Goal: Information Seeking & Learning: Learn about a topic

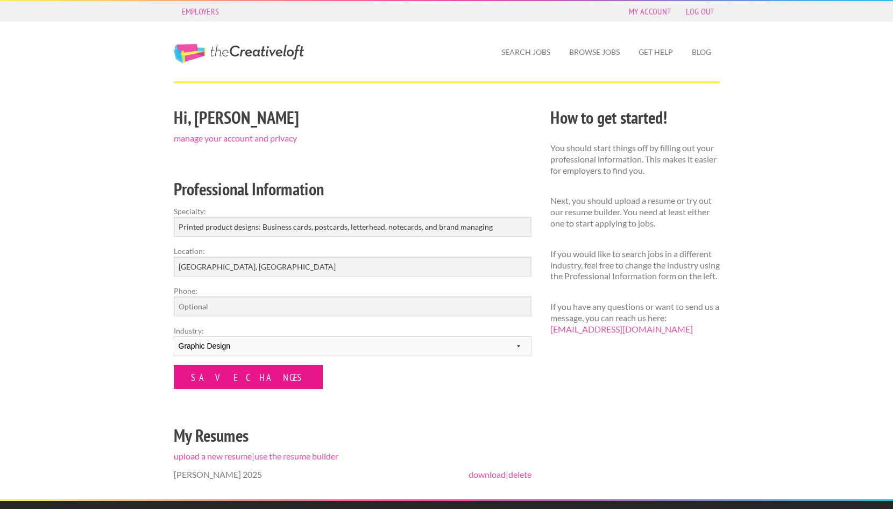
click at [210, 368] on input "Save Changes" at bounding box center [248, 377] width 149 height 24
click at [250, 379] on input "Save Changes" at bounding box center [248, 377] width 149 height 24
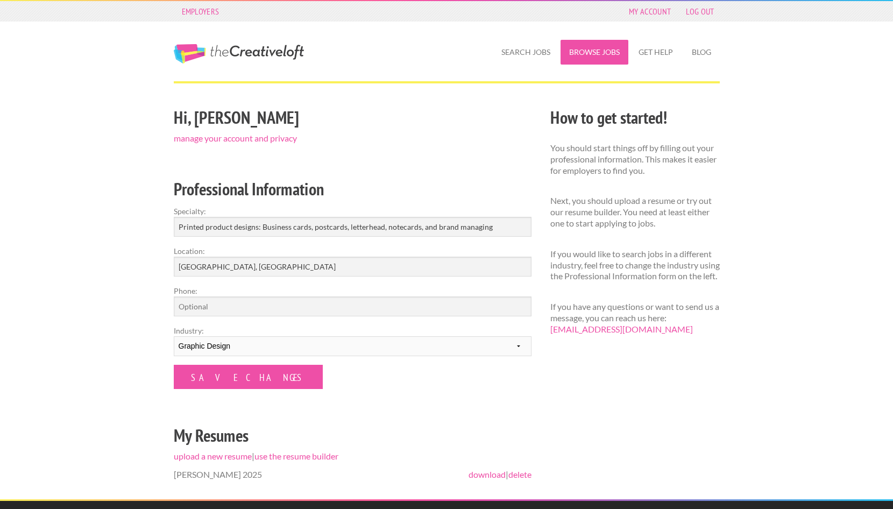
click at [590, 55] on link "Browse Jobs" at bounding box center [595, 52] width 68 height 25
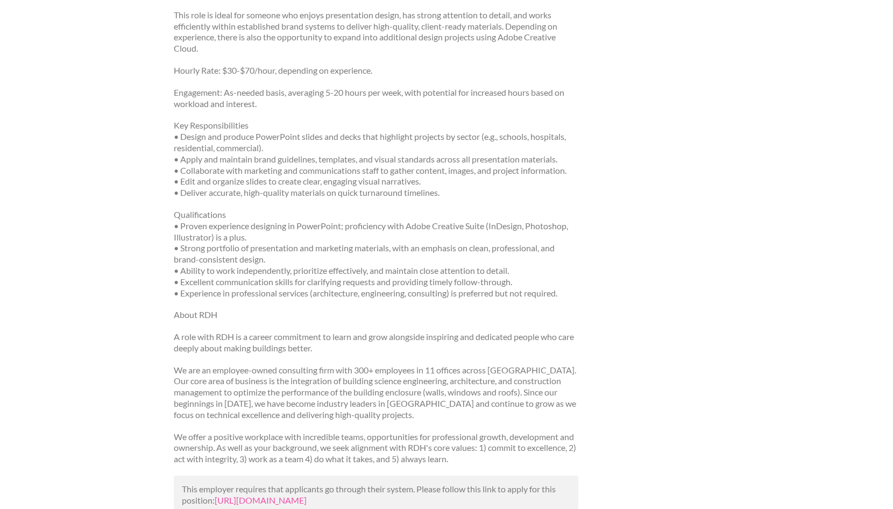
scroll to position [413, 0]
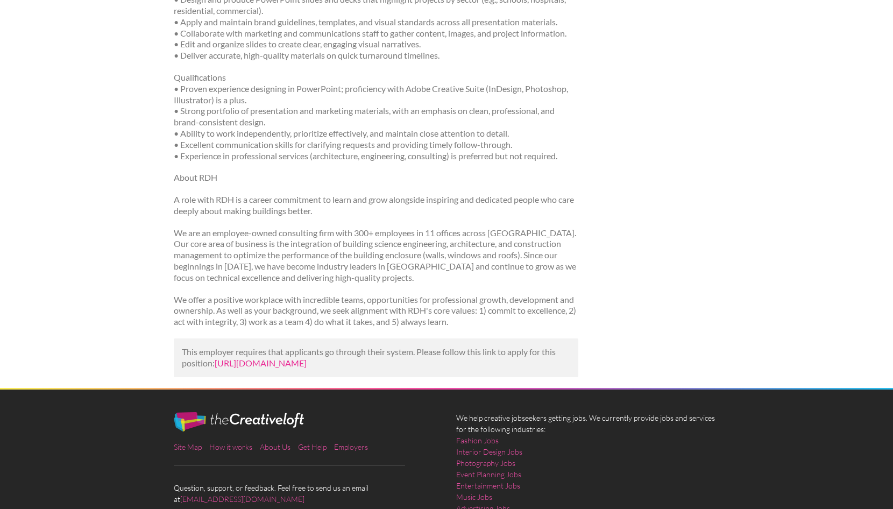
click at [295, 358] on link "[URL][DOMAIN_NAME]" at bounding box center [261, 363] width 92 height 10
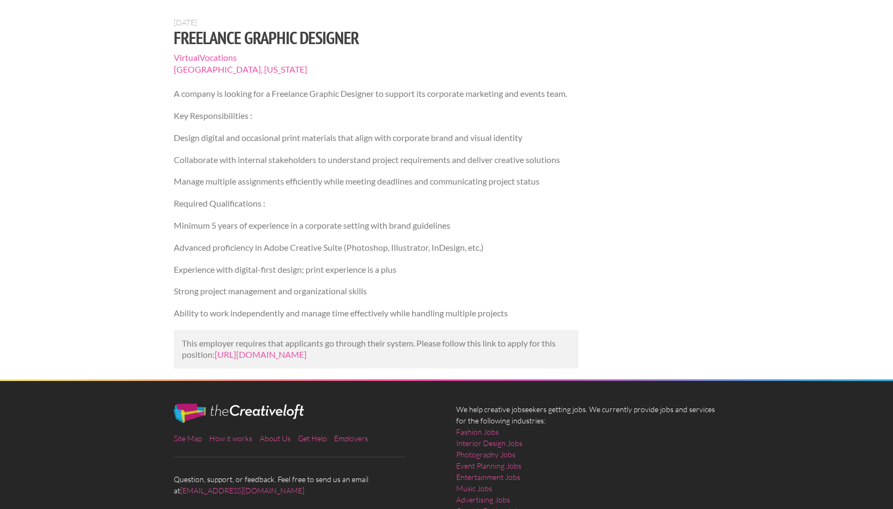
scroll to position [136, 0]
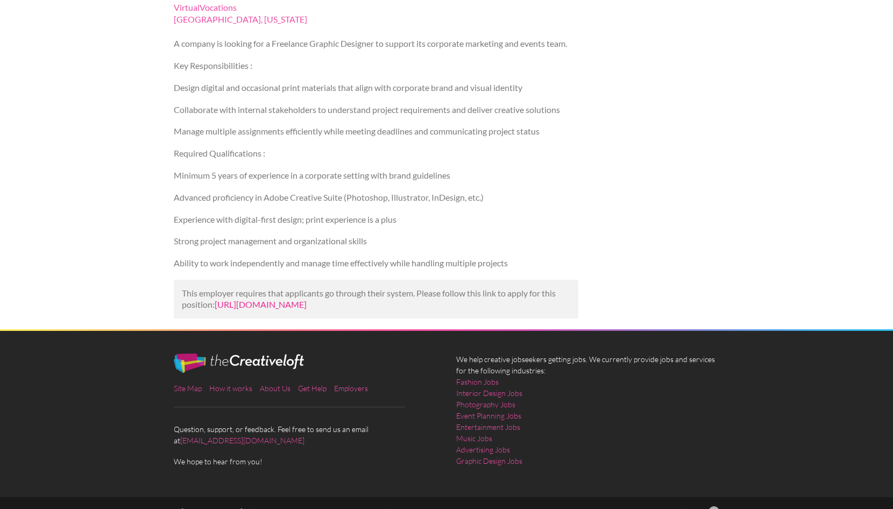
click at [274, 302] on link "https://www.talent.com/view?id=d72f2d84fa8b&utm_campaign=google_jobs_apply&utm_…" at bounding box center [261, 304] width 92 height 10
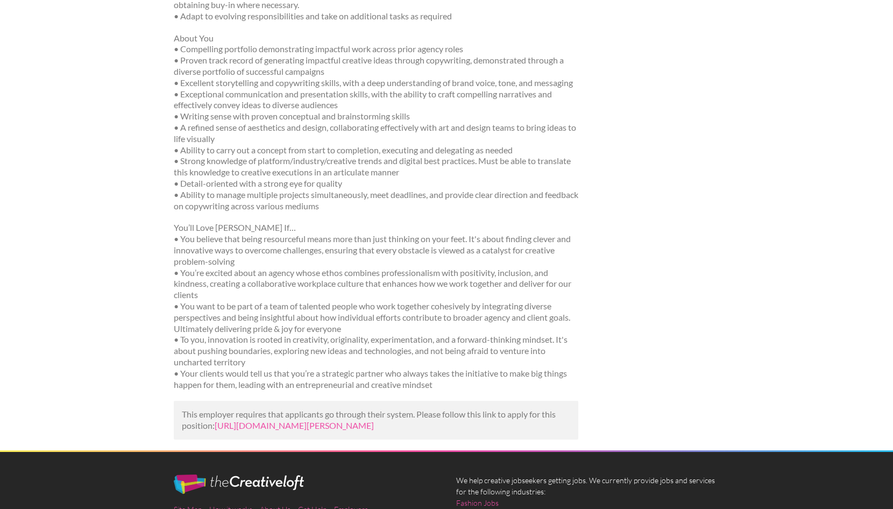
scroll to position [835, 0]
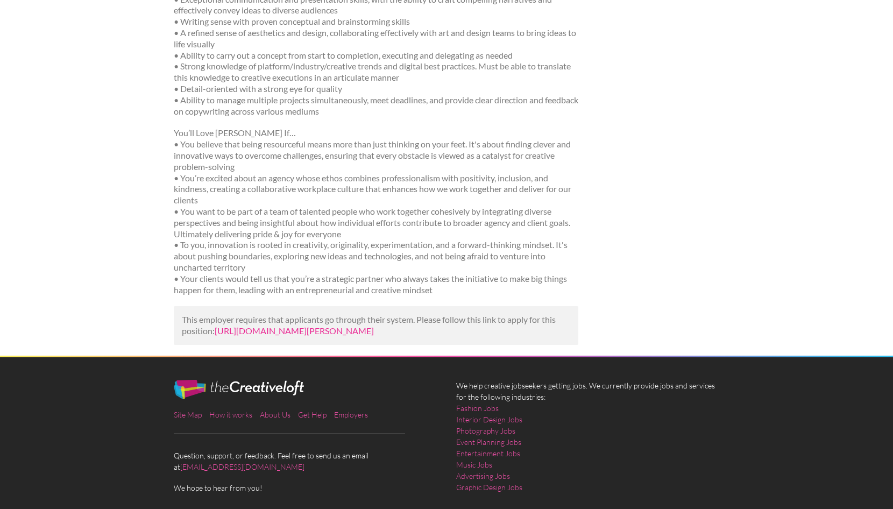
click at [275, 325] on link "https://www.linkedin.com/jobs/view/freelance-creative-at-ralph-4307090080?utm_c…" at bounding box center [294, 330] width 159 height 10
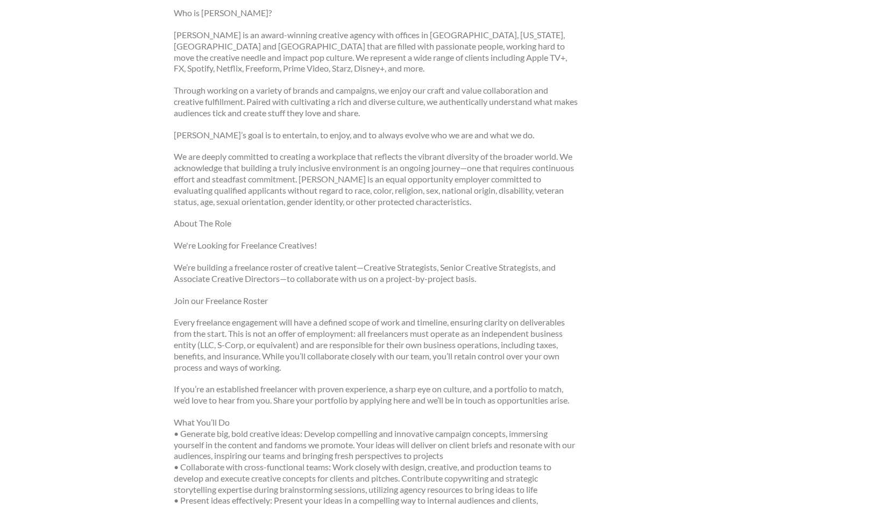
scroll to position [0, 0]
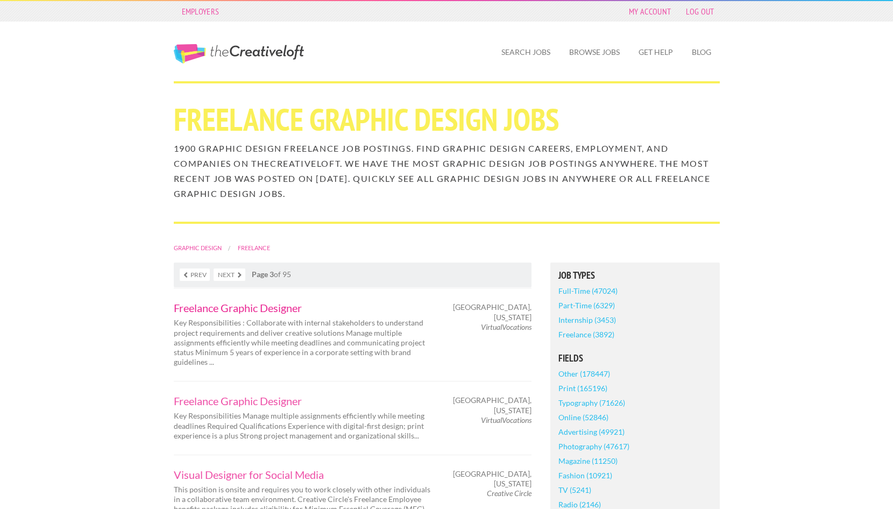
click at [258, 308] on link "Freelance Graphic Designer" at bounding box center [306, 307] width 264 height 11
click at [275, 399] on link "Freelance Graphic Designer" at bounding box center [306, 400] width 264 height 11
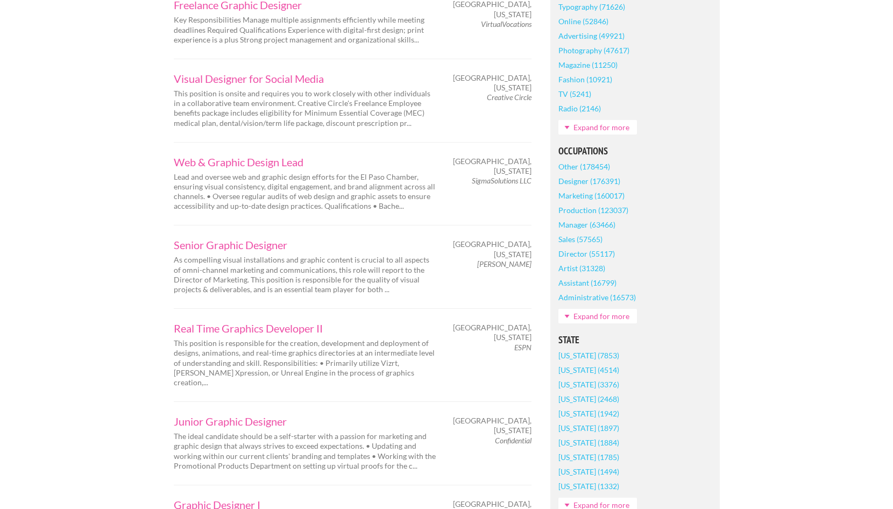
scroll to position [418, 0]
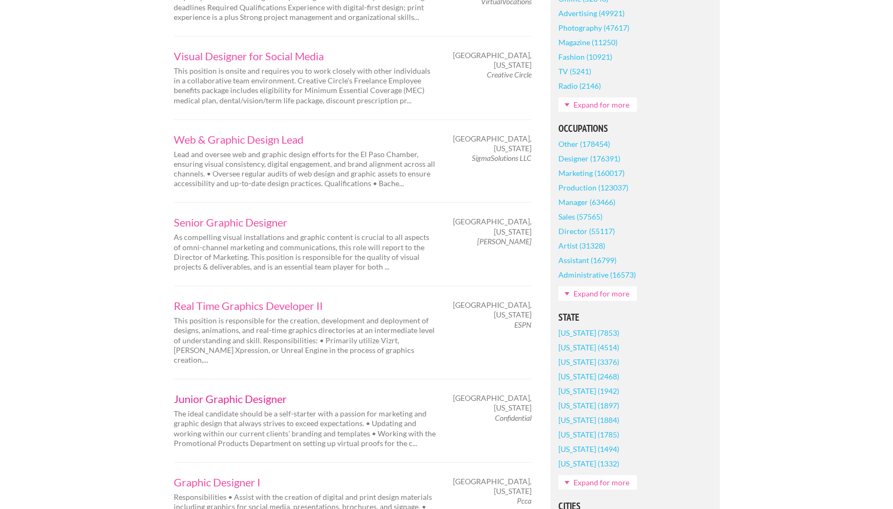
click at [214, 393] on link "Junior Graphic Designer" at bounding box center [306, 398] width 264 height 11
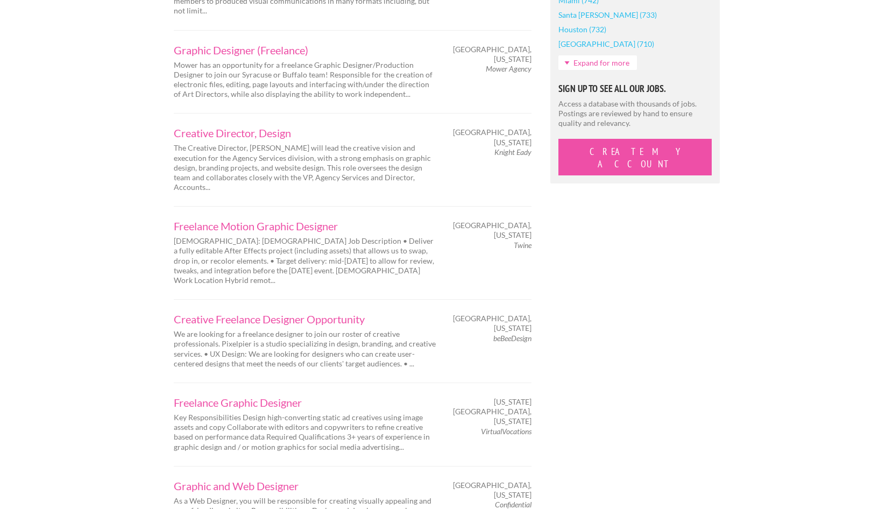
scroll to position [1139, 0]
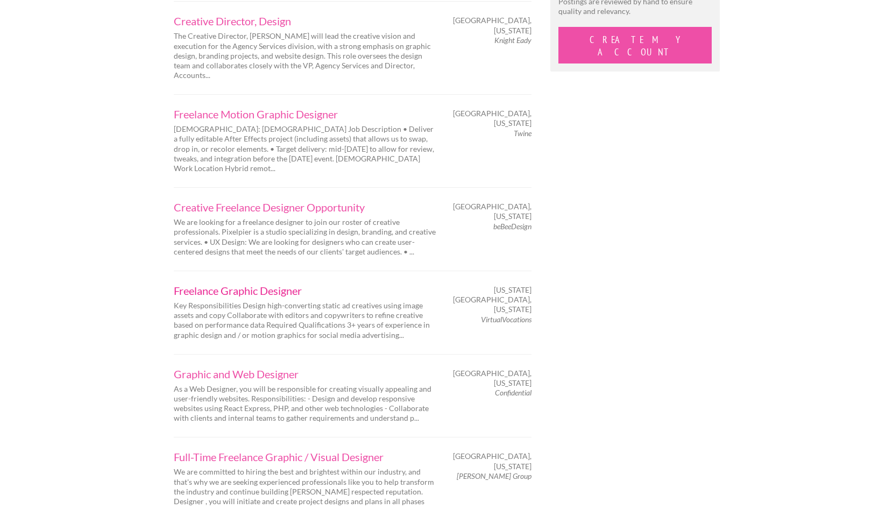
click at [242, 285] on link "Freelance Graphic Designer" at bounding box center [306, 290] width 264 height 11
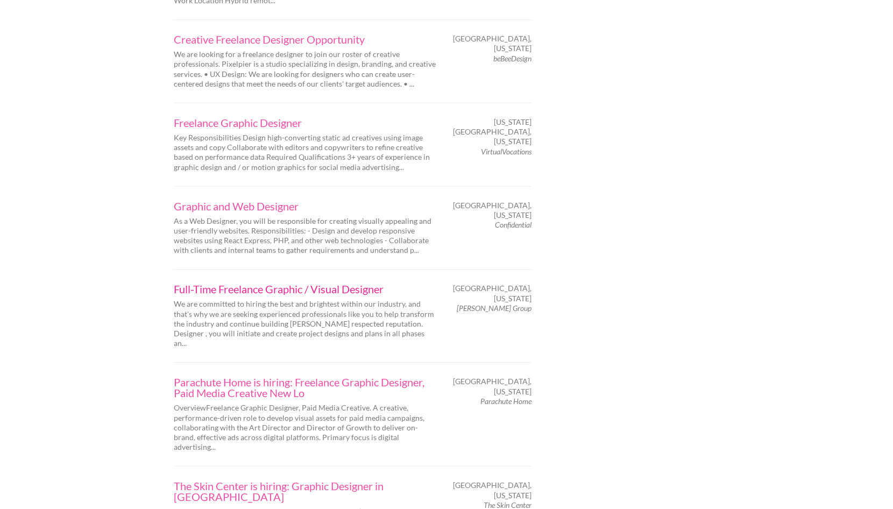
scroll to position [1527, 0]
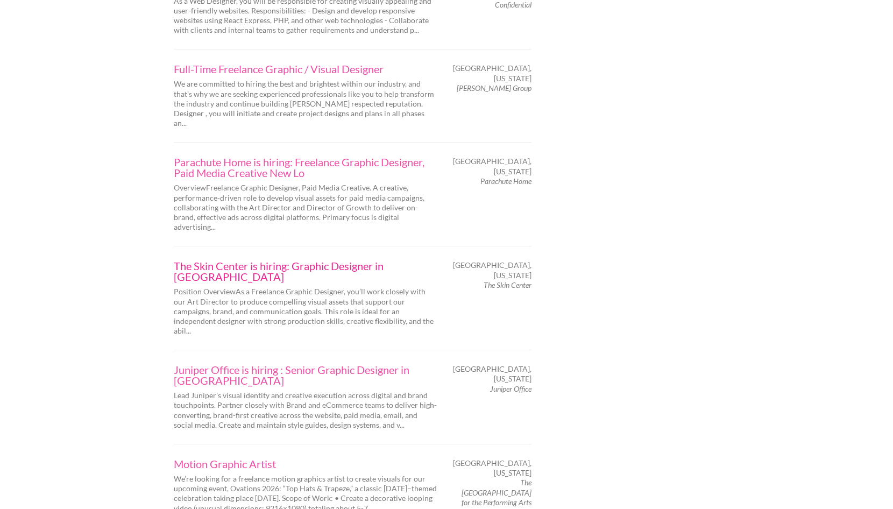
click at [229, 260] on link "The Skin Center is hiring: Graphic Designer in Pittsburgh" at bounding box center [306, 271] width 264 height 22
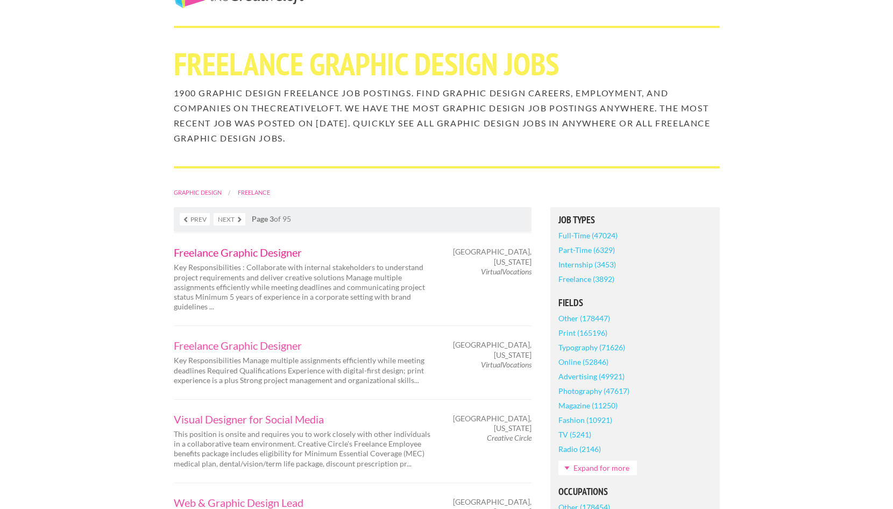
scroll to position [0, 0]
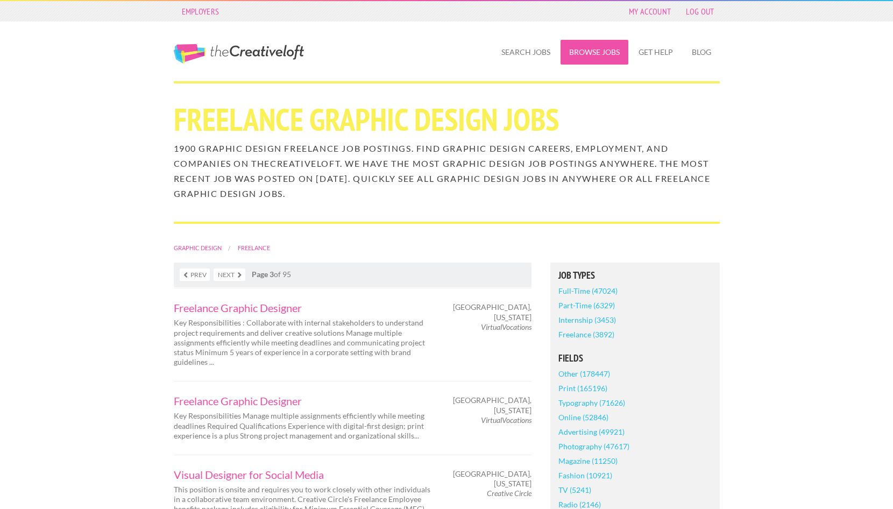
click at [577, 50] on link "Browse Jobs" at bounding box center [595, 52] width 68 height 25
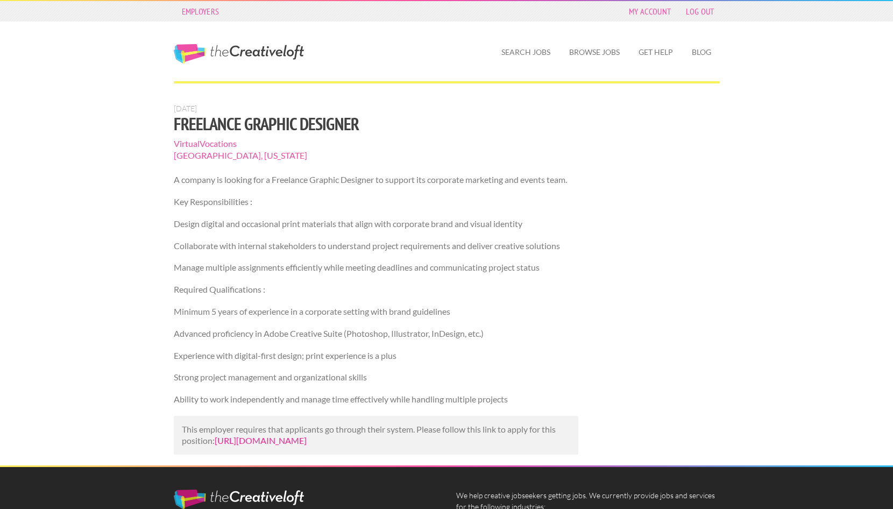
click at [252, 443] on link "https://www.talent.com/view?id=2eac9adbd879&utm_campaign=google_jobs_apply&utm_…" at bounding box center [261, 440] width 92 height 10
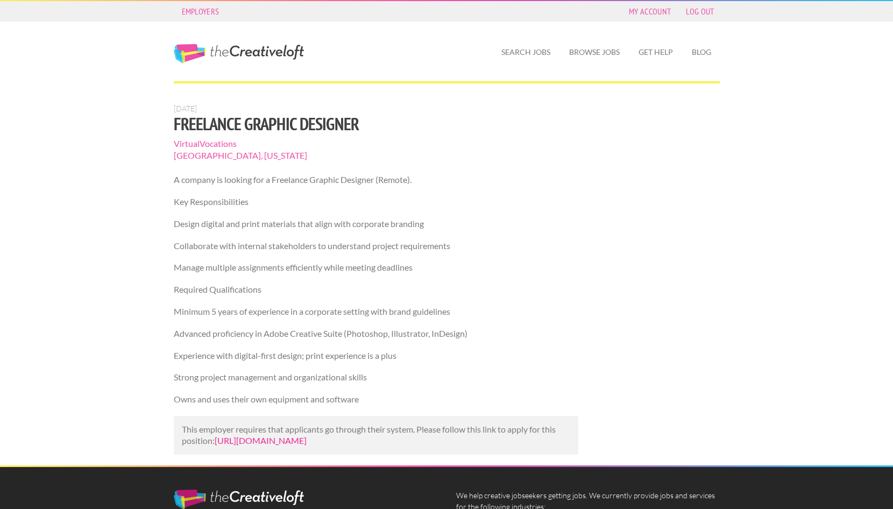
click at [265, 442] on link "https://www.talent.com/view?id=e91ecedac4f2&utm_campaign=google_jobs_apply&utm_…" at bounding box center [261, 440] width 92 height 10
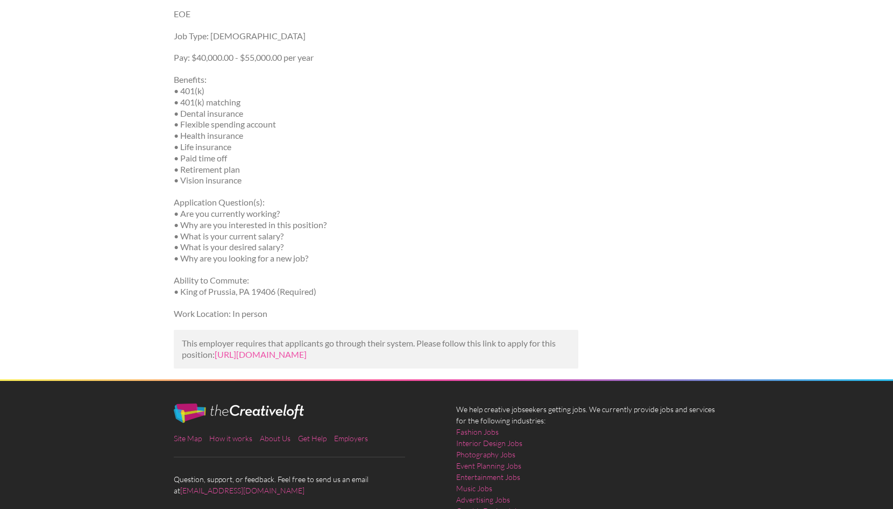
scroll to position [922, 0]
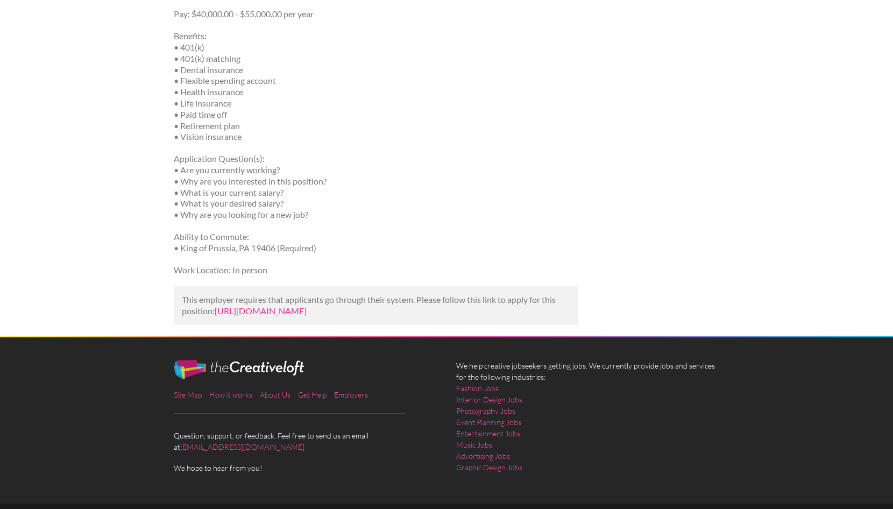
click at [283, 306] on link "[URL][DOMAIN_NAME]" at bounding box center [261, 311] width 92 height 10
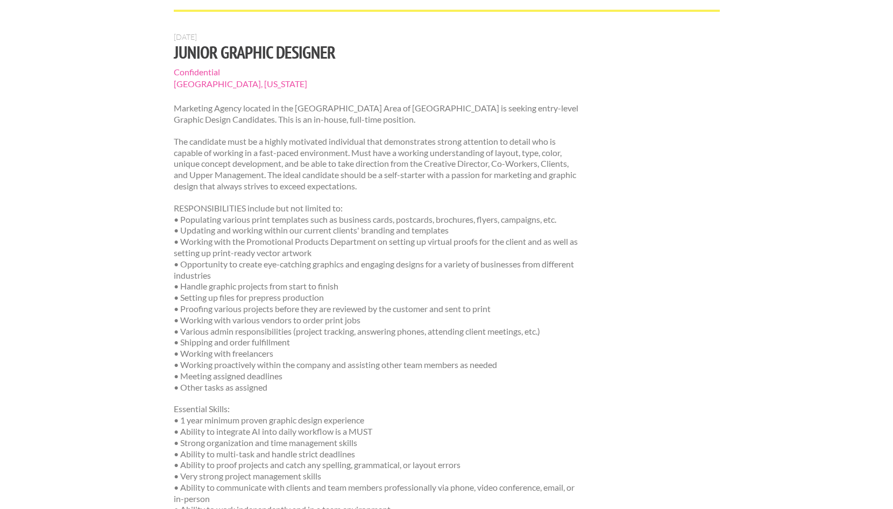
scroll to position [0, 0]
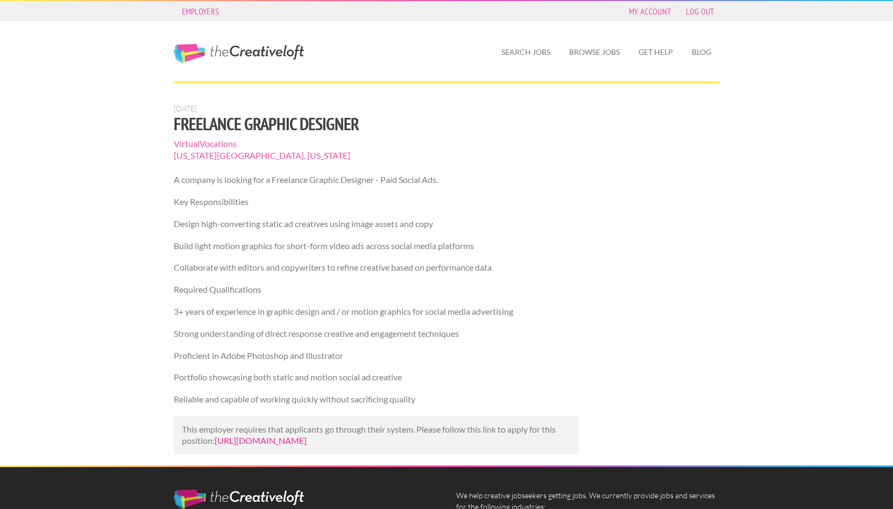
click at [265, 436] on link "https://www.talent.com/view?id=96231c453dda&utm_campaign=google_jobs_apply&utm_…" at bounding box center [261, 440] width 92 height 10
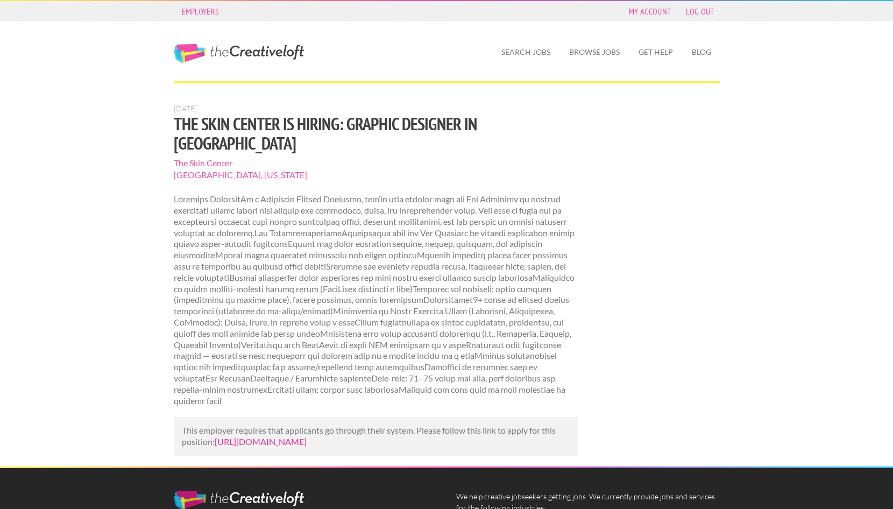
click at [279, 436] on link "https://www.mediabistro.com/jobs/1616767546-the-skin-center-is-hiring-graphic-d…" at bounding box center [261, 441] width 92 height 10
